Goal: Use online tool/utility

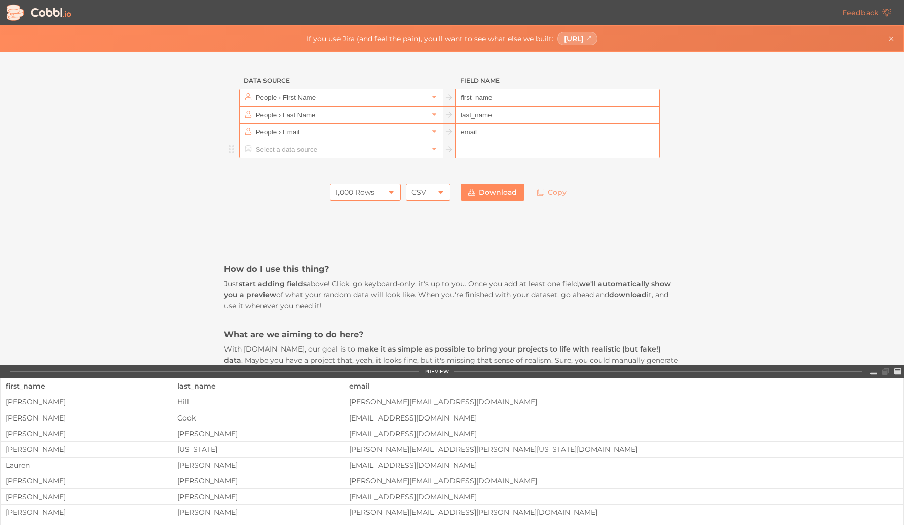
click at [319, 149] on input "text" at bounding box center [340, 149] width 175 height 17
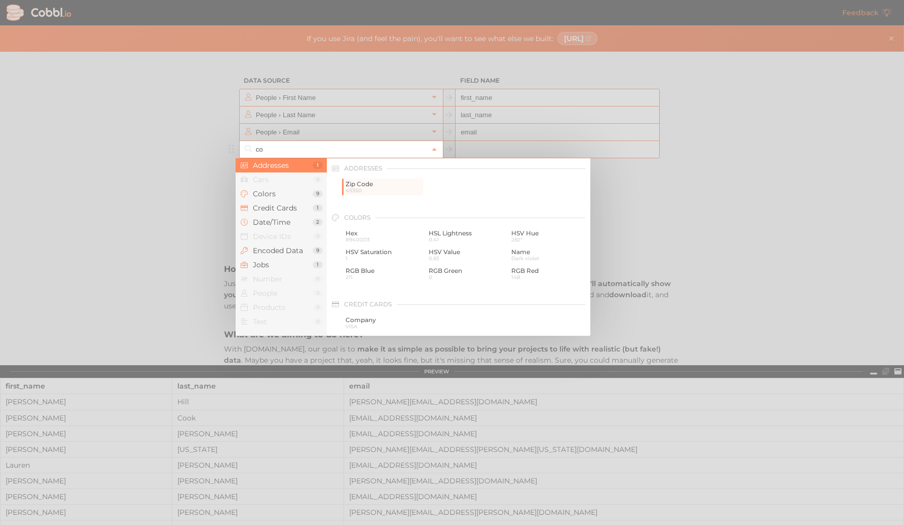
type input "c"
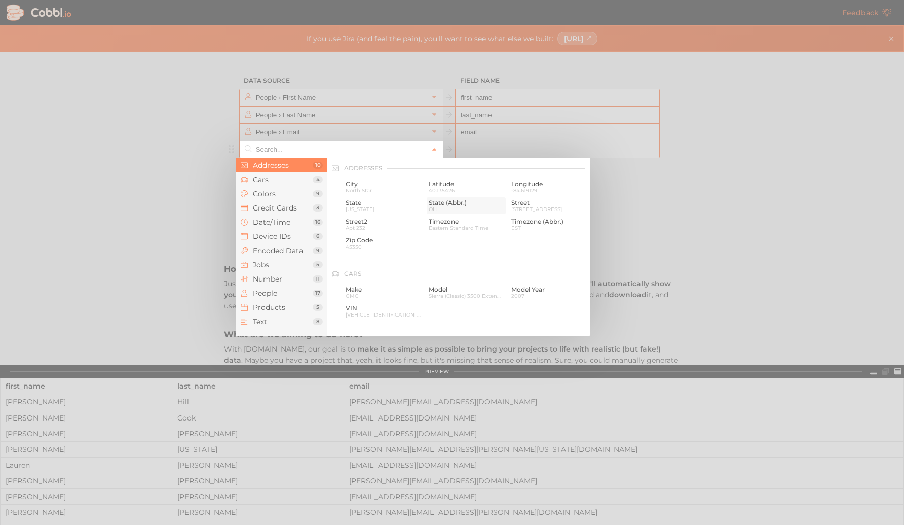
click at [446, 207] on span "OH" at bounding box center [467, 209] width 76 height 6
type input "Addresses › State (Abbr.)"
type input "state_abbr"
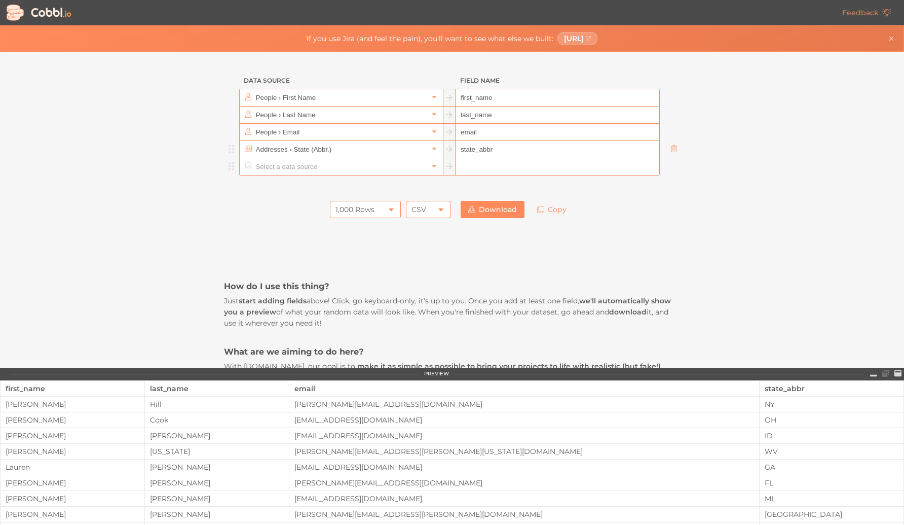
click at [316, 170] on input "text" at bounding box center [340, 166] width 175 height 17
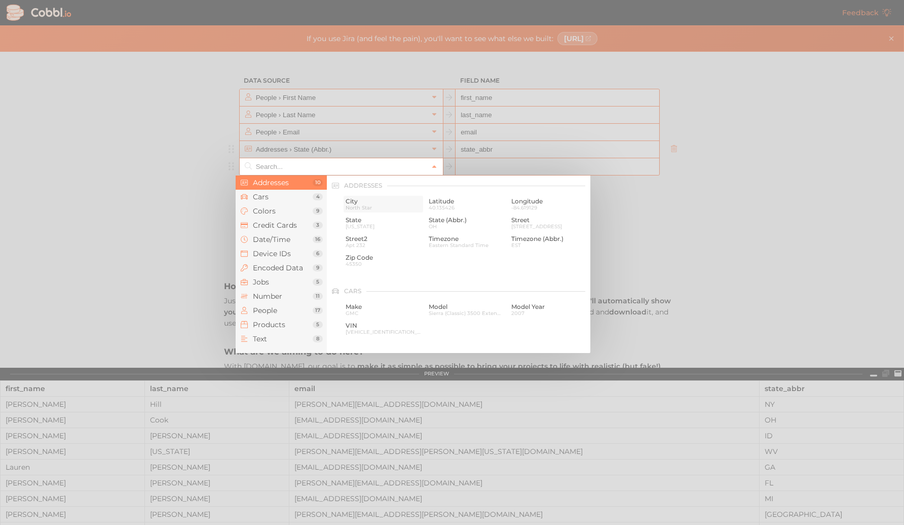
click at [362, 207] on span "North Star" at bounding box center [384, 208] width 76 height 6
type input "Addresses › City"
type input "city"
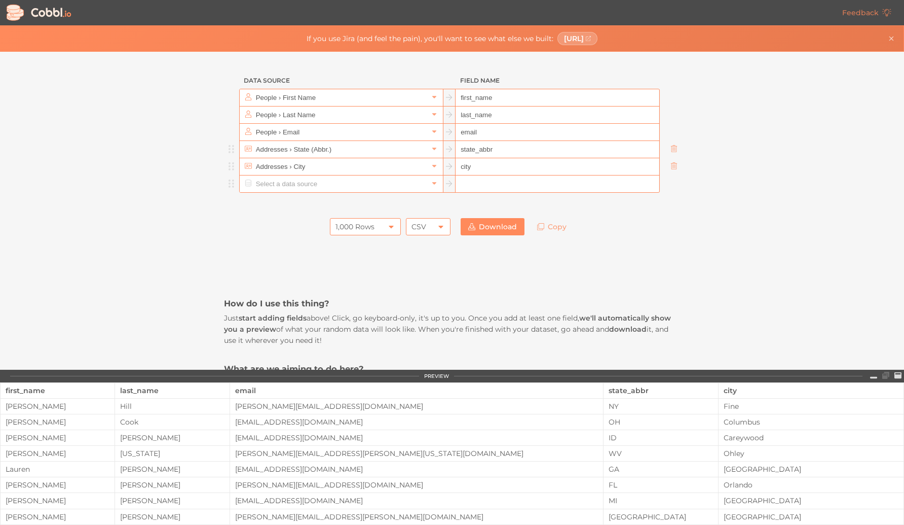
click at [323, 184] on input "text" at bounding box center [340, 183] width 175 height 17
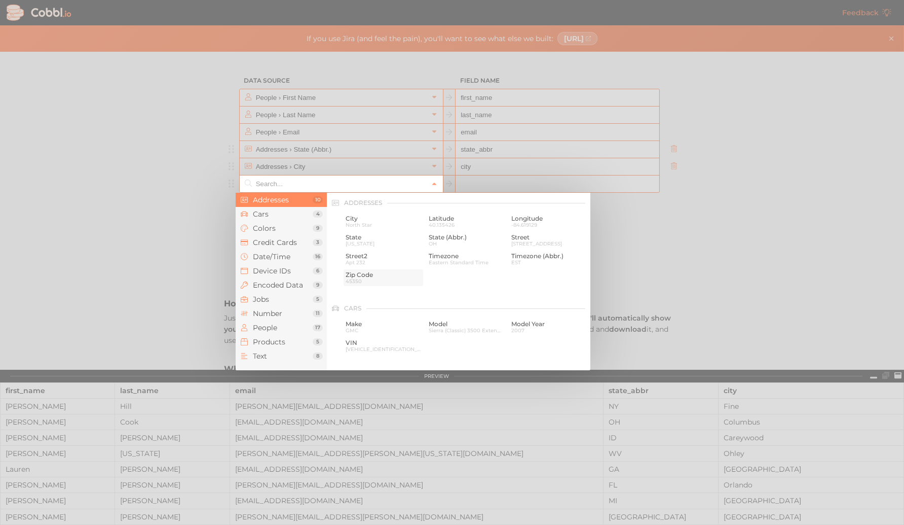
click at [363, 271] on span "Zip Code" at bounding box center [384, 274] width 76 height 7
type input "Addresses › Zip Code"
type input "zip"
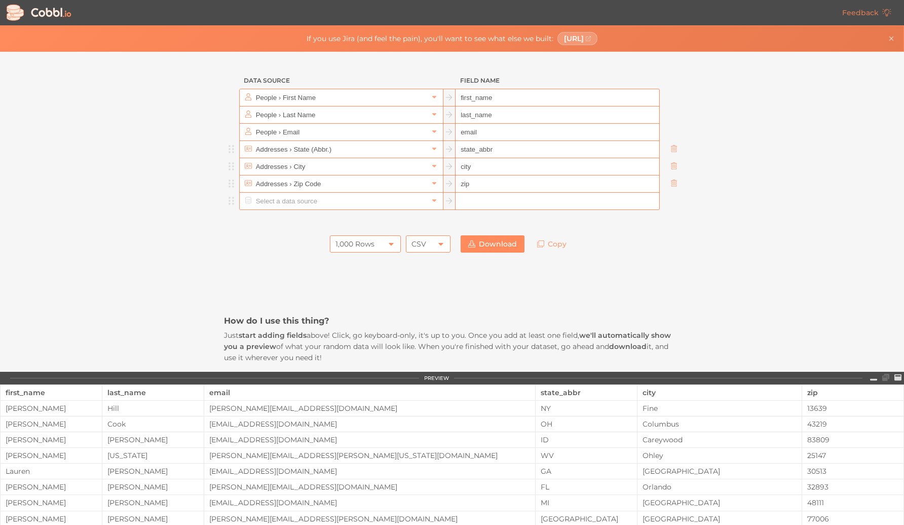
click at [328, 201] on input "text" at bounding box center [340, 201] width 175 height 17
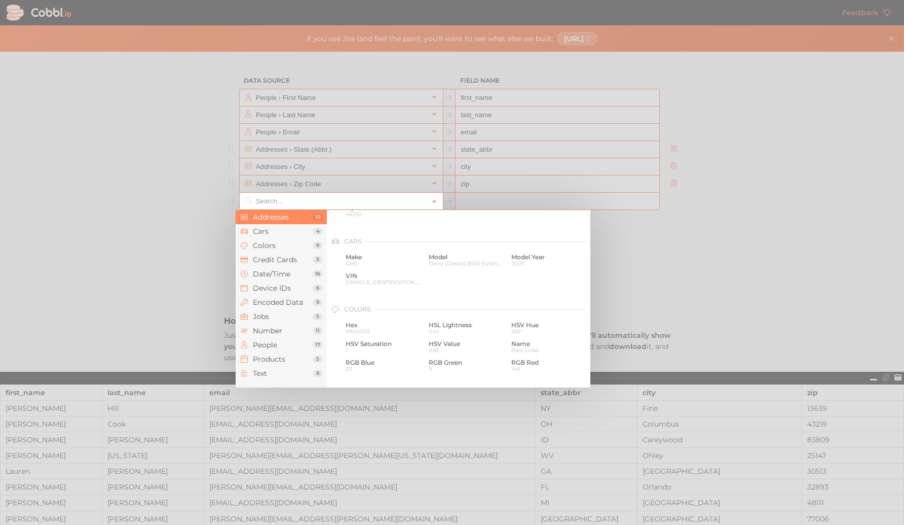
scroll to position [88, 0]
click at [282, 372] on span "Text" at bounding box center [283, 373] width 60 height 8
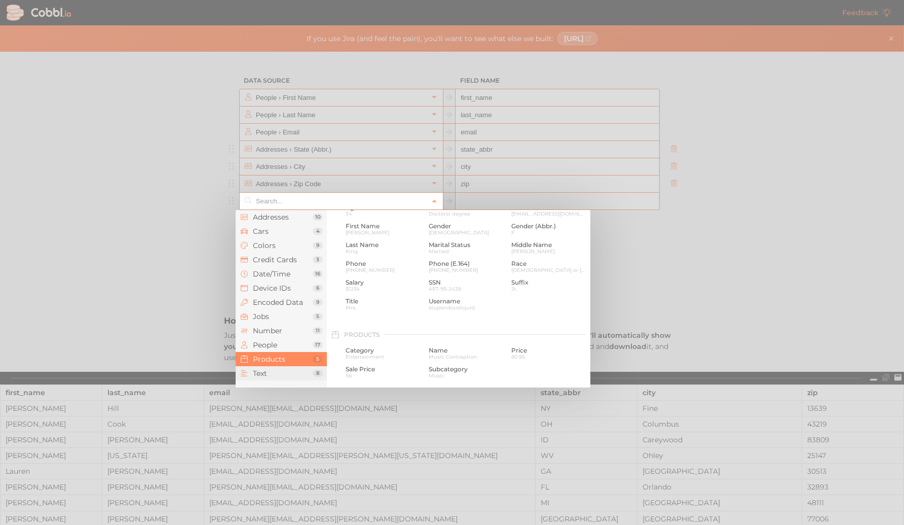
scroll to position [991, 0]
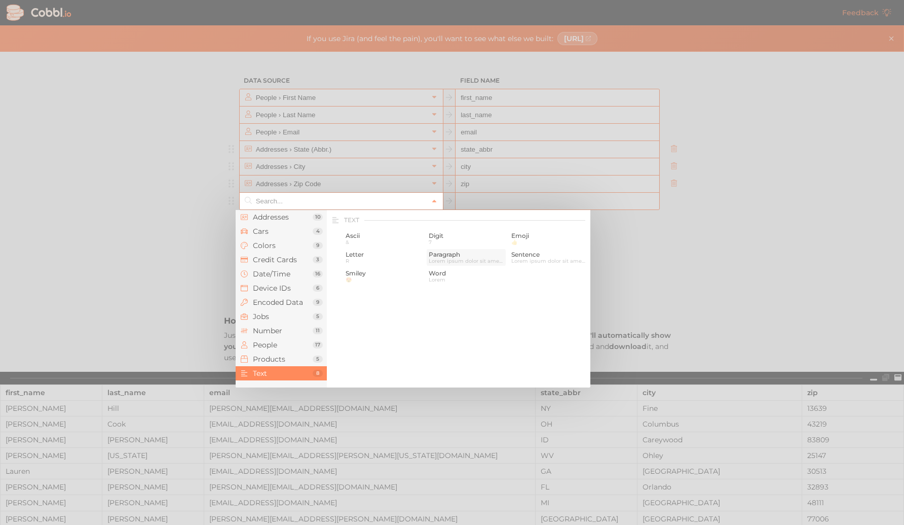
click at [441, 256] on span "Paragraph" at bounding box center [467, 254] width 76 height 7
type input "Text › Paragraph"
type input "paragraph"
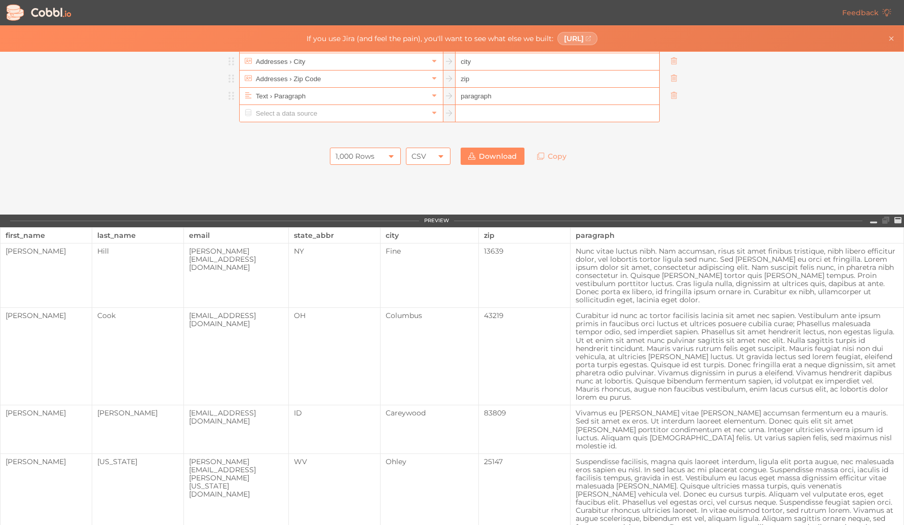
scroll to position [106, 0]
click at [332, 115] on input "text" at bounding box center [340, 112] width 175 height 17
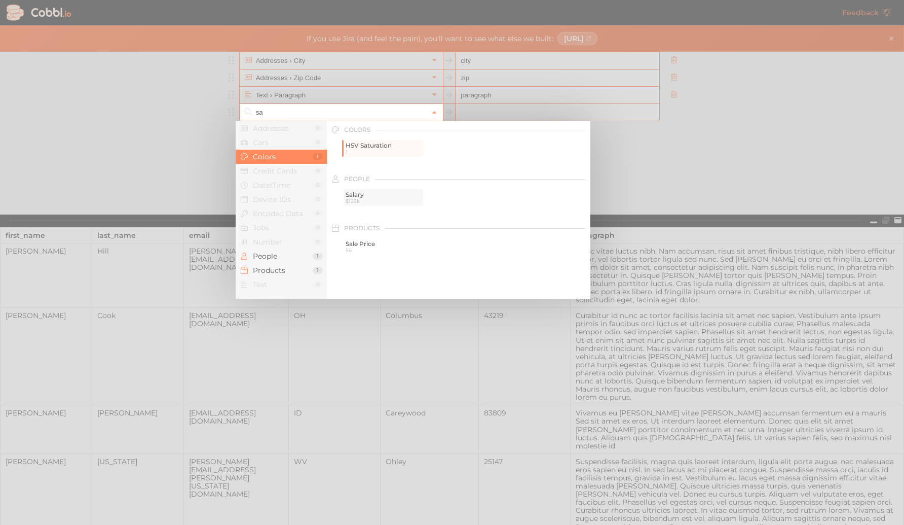
scroll to position [0, 0]
click at [358, 200] on span "$125k" at bounding box center [384, 203] width 76 height 6
type input "People › Salary"
type input "salary"
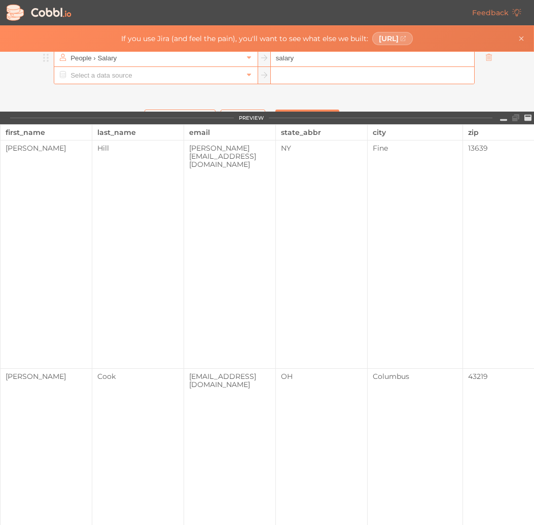
scroll to position [157, 0]
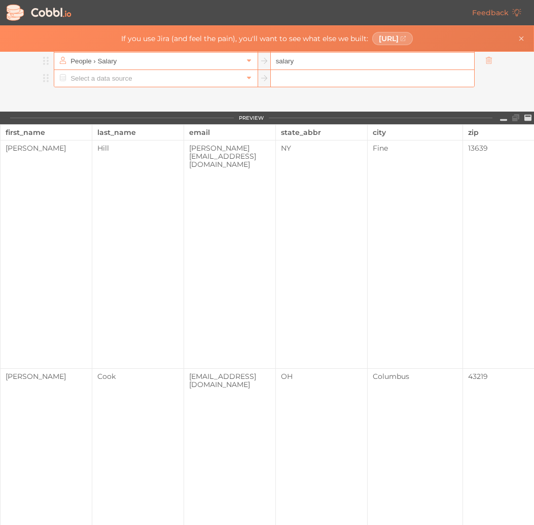
click at [188, 79] on input "text" at bounding box center [155, 78] width 175 height 17
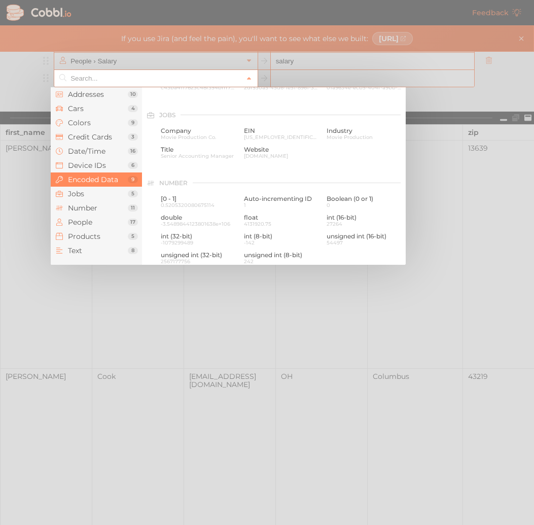
scroll to position [584, 0]
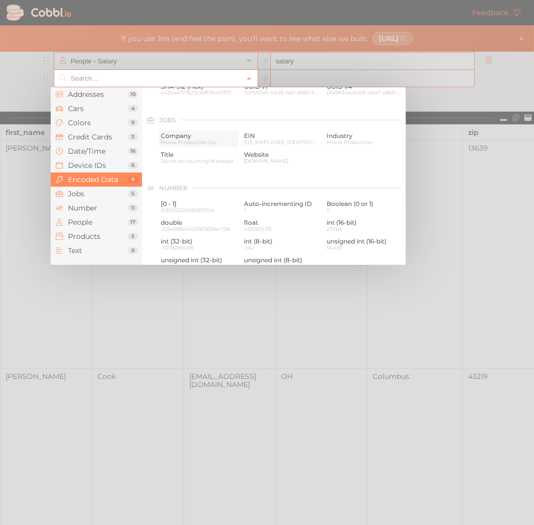
click at [193, 135] on span "Company" at bounding box center [199, 135] width 76 height 7
type input "Jobs › Company"
type input "company"
